Goal: Task Accomplishment & Management: Complete application form

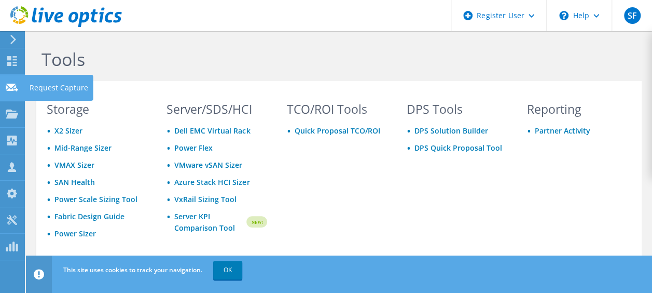
click at [44, 84] on div "Request Capture" at bounding box center [58, 88] width 69 height 26
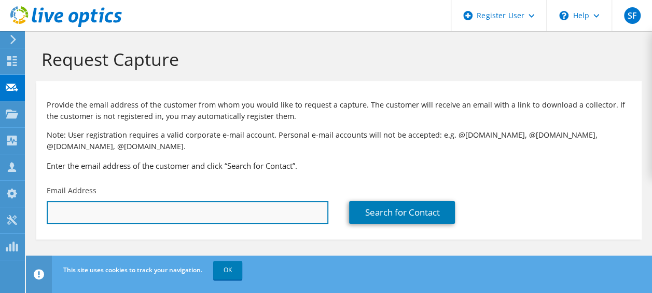
click at [85, 215] on input "text" at bounding box center [188, 212] width 282 height 23
click at [120, 217] on input "[PERSON_NAME].[PERSON_NAME]@" at bounding box center [188, 212] width 282 height 23
type input "[PERSON_NAME][EMAIL_ADDRESS][DOMAIN_NAME]"
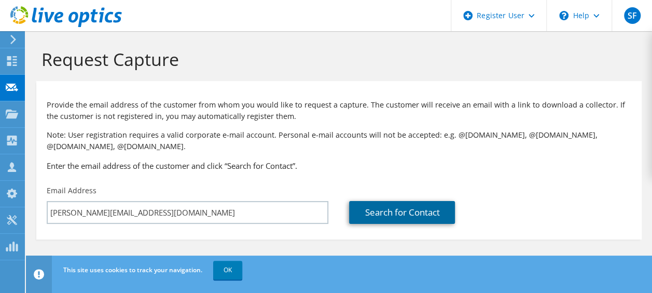
click at [385, 212] on link "Search for Contact" at bounding box center [402, 212] width 106 height 23
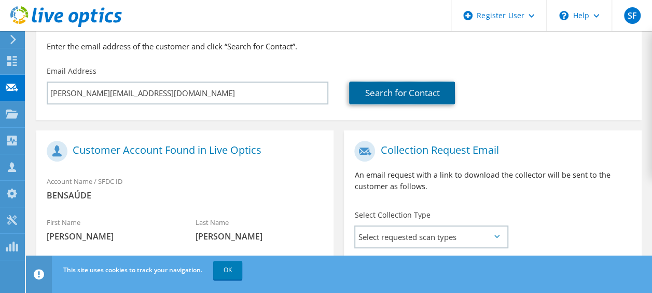
scroll to position [208, 0]
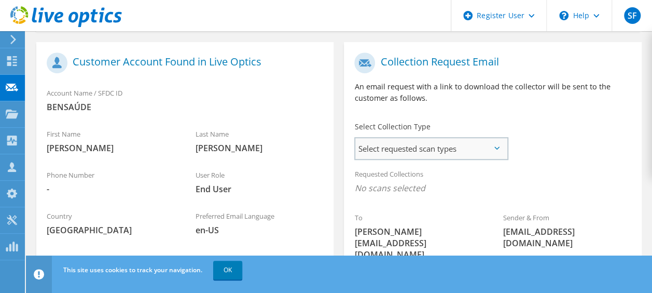
click at [405, 154] on span "Select requested scan types" at bounding box center [431, 148] width 152 height 21
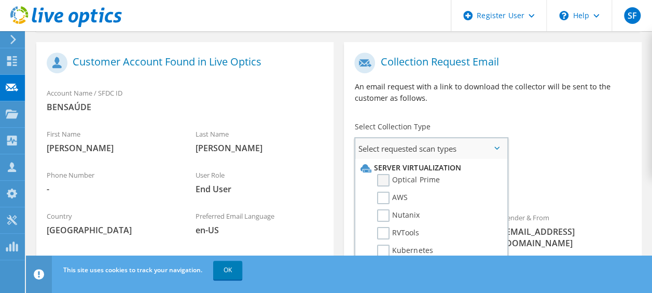
click at [409, 182] on label "Optical Prime" at bounding box center [408, 180] width 62 height 12
click at [0, 0] on input "Optical Prime" at bounding box center [0, 0] width 0 height 0
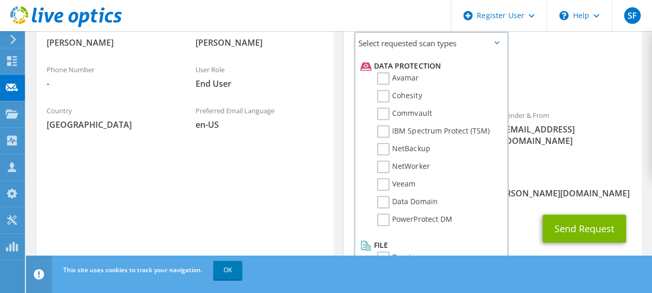
scroll to position [458, 0]
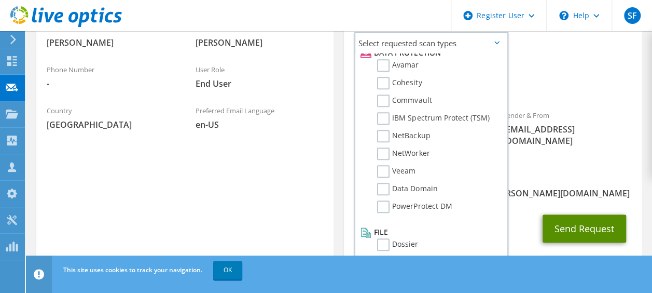
click at [583, 214] on button "Send Request" at bounding box center [585, 228] width 84 height 28
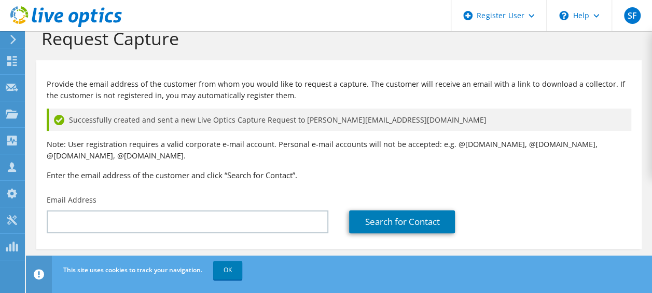
scroll to position [29, 0]
